Goal: Check status: Check status

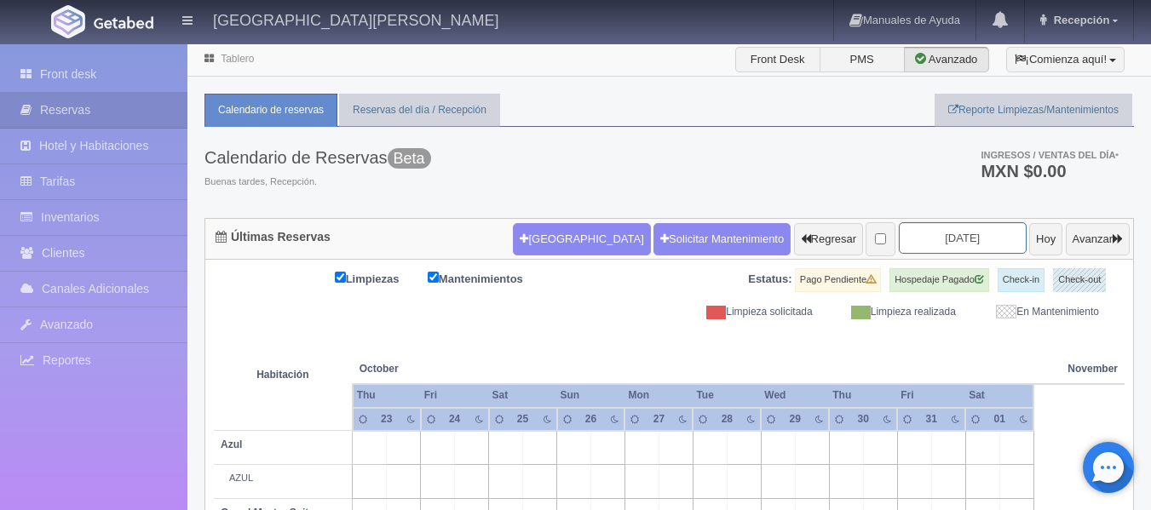
click at [934, 242] on input "2025-10-25" at bounding box center [963, 238] width 128 height 32
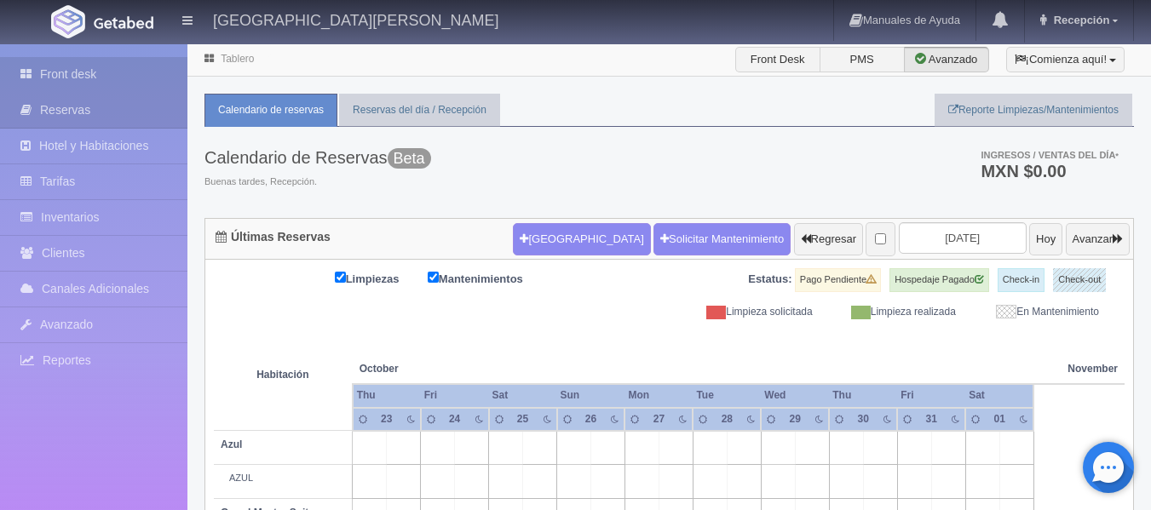
click at [153, 61] on link "Front desk" at bounding box center [93, 74] width 187 height 35
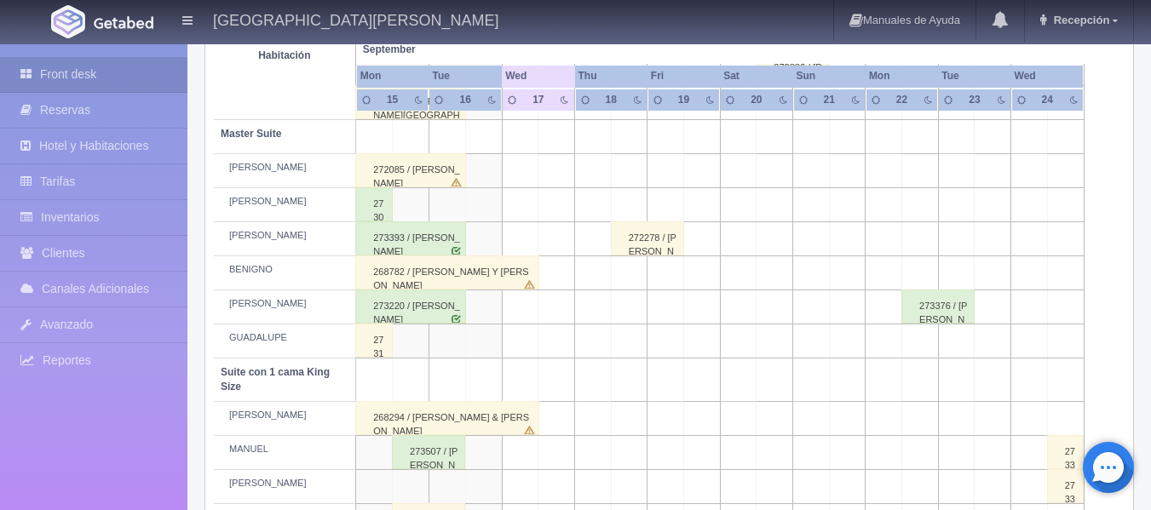
scroll to position [577, 0]
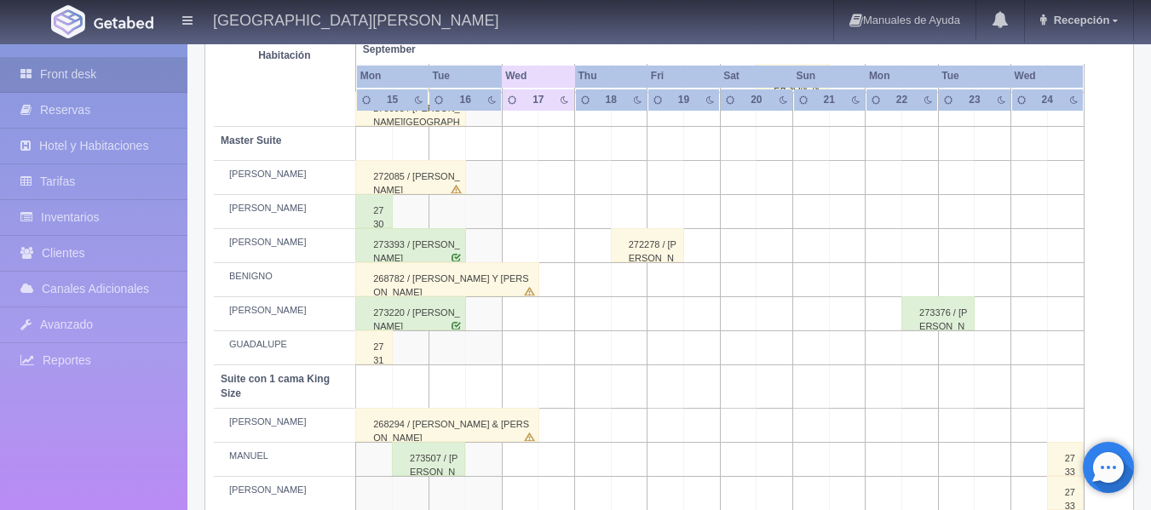
click at [631, 261] on div "272278 / [PERSON_NAME]" at bounding box center [647, 245] width 73 height 34
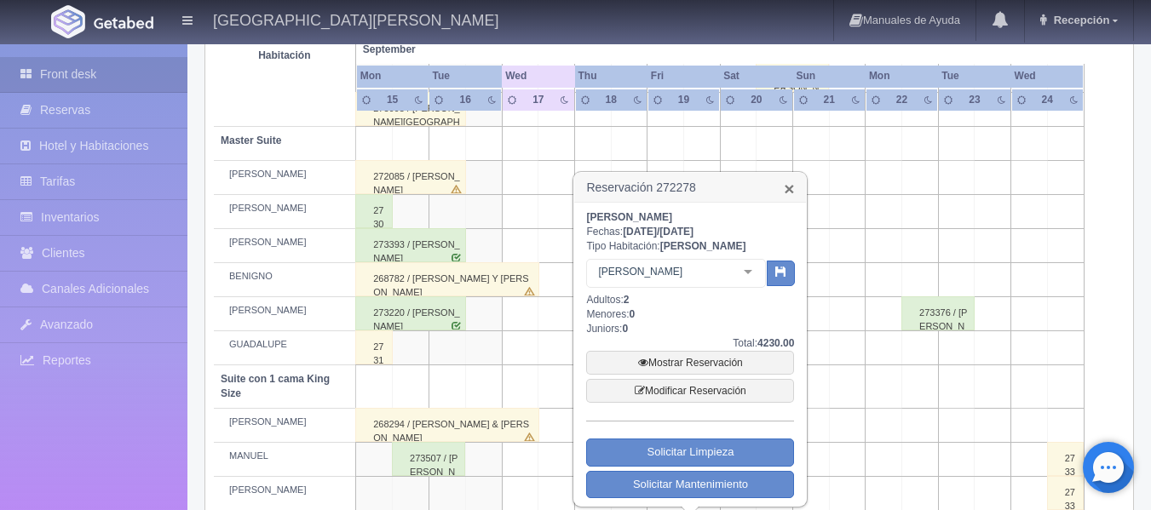
click at [789, 188] on link "×" at bounding box center [789, 189] width 10 height 18
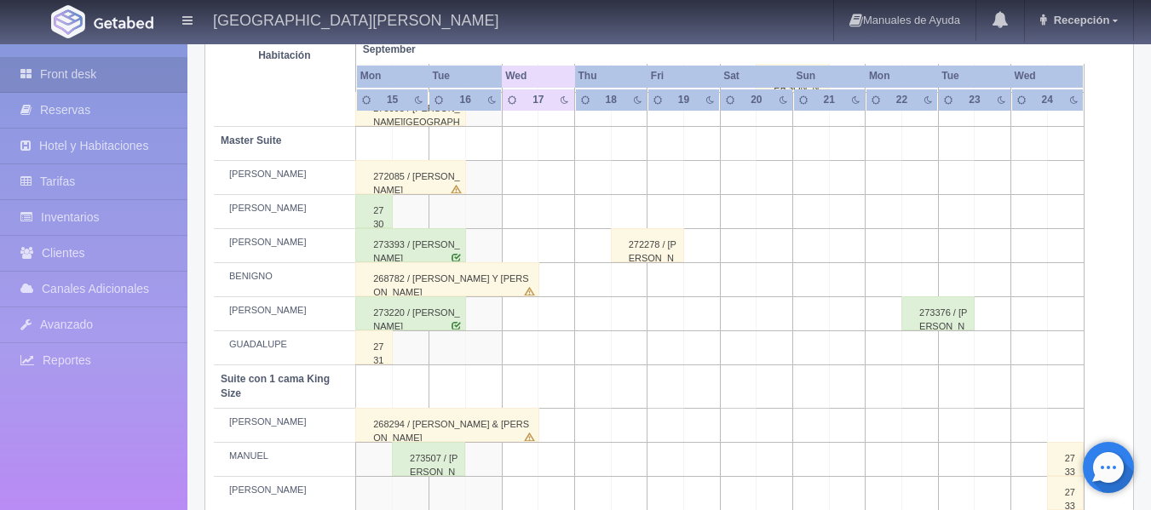
click at [664, 235] on div "272278 / [PERSON_NAME]" at bounding box center [647, 245] width 73 height 34
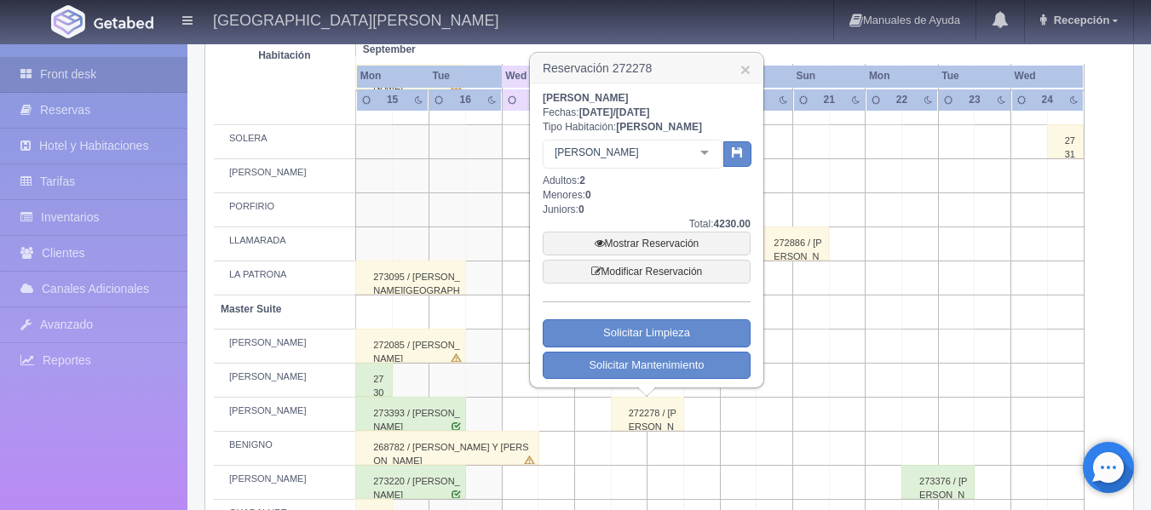
scroll to position [406, 0]
click at [489, 175] on td at bounding box center [483, 178] width 37 height 34
click at [745, 64] on link "×" at bounding box center [745, 71] width 10 height 18
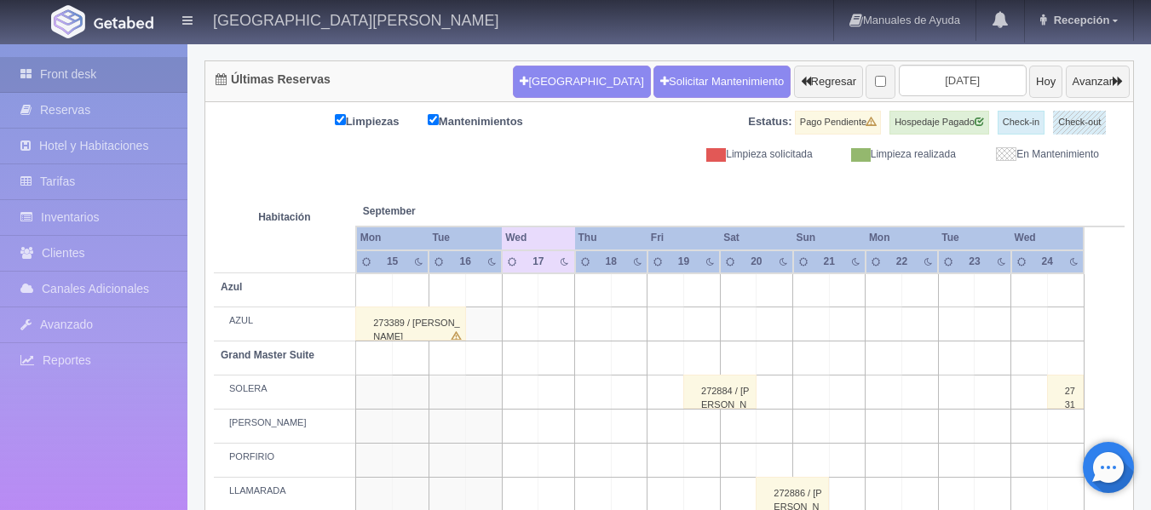
scroll to position [151, 0]
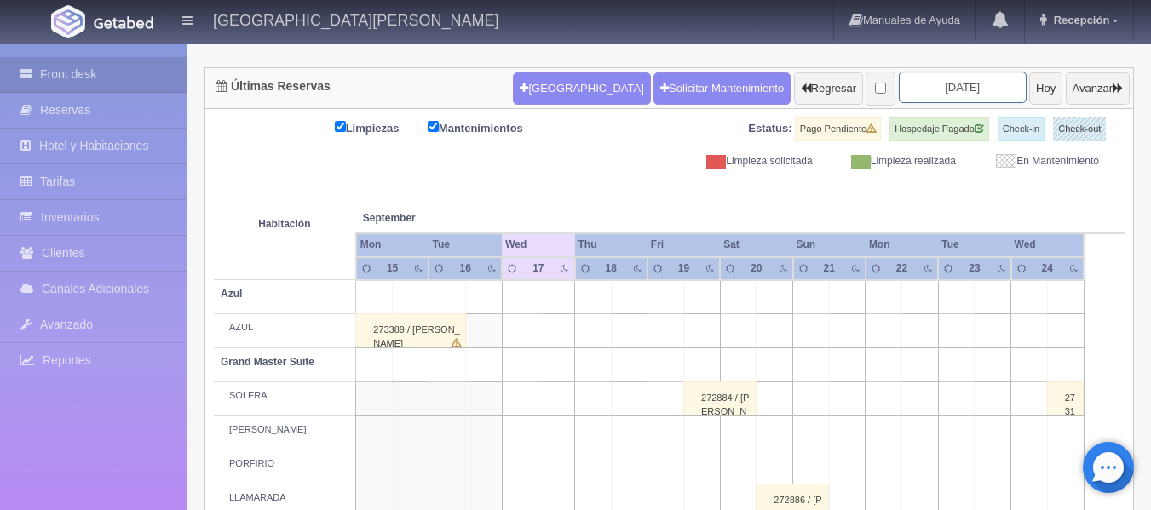
click at [923, 89] on input "[DATE]" at bounding box center [963, 88] width 128 height 32
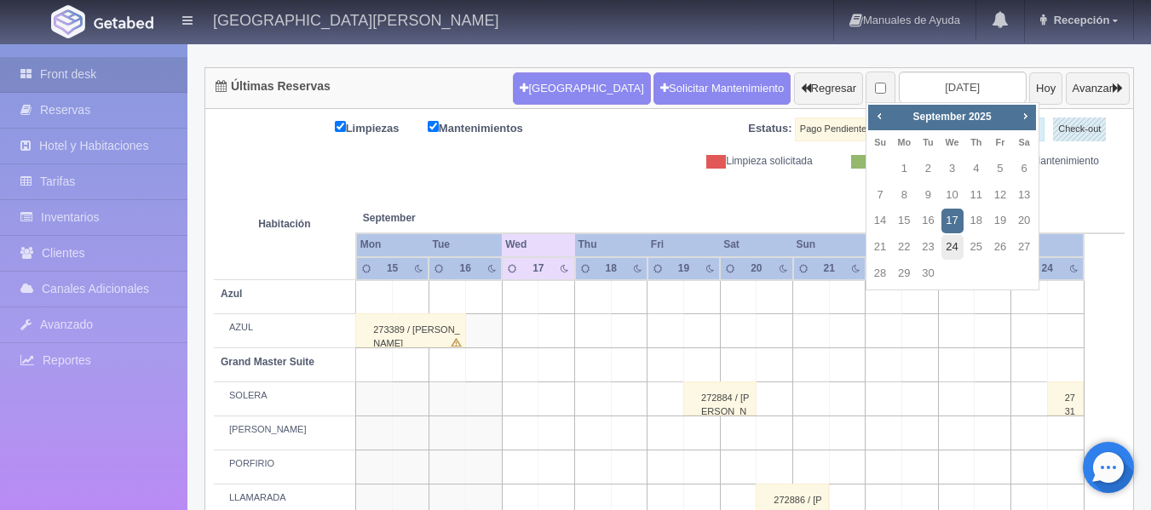
click at [941, 244] on link "24" at bounding box center [952, 247] width 22 height 25
type input "[DATE]"
